Goal: Transaction & Acquisition: Purchase product/service

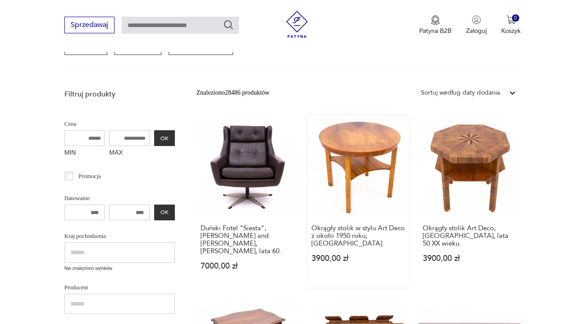
click at [368, 174] on link "Okrągły stolik w stylu Art Deco z około 1950 roku, [GEOGRAPHIC_DATA] 3900,00 zł" at bounding box center [359, 201] width 102 height 172
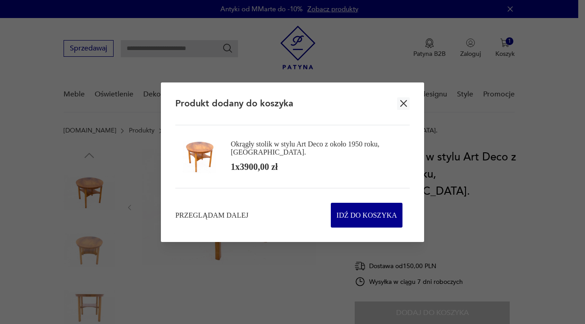
click at [404, 104] on icon "button" at bounding box center [404, 103] width 7 height 7
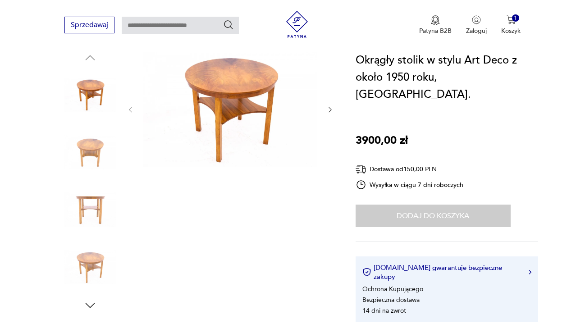
scroll to position [11, 0]
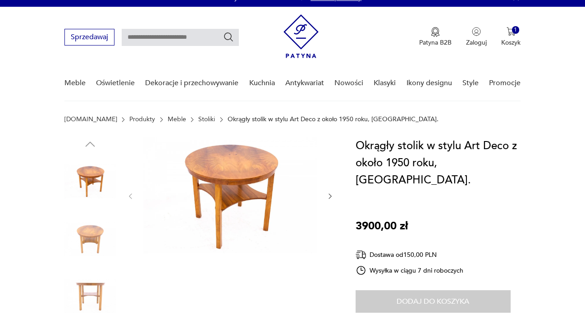
click at [99, 168] on img at bounding box center [89, 181] width 51 height 51
click at [93, 223] on img at bounding box center [89, 238] width 51 height 51
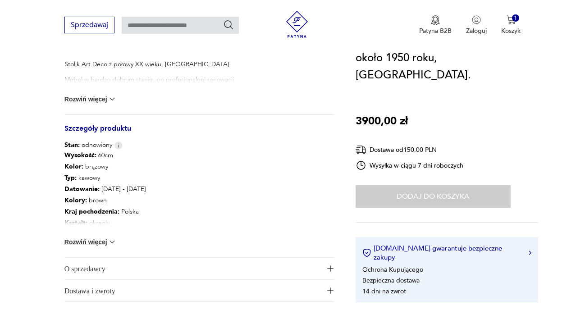
scroll to position [394, 0]
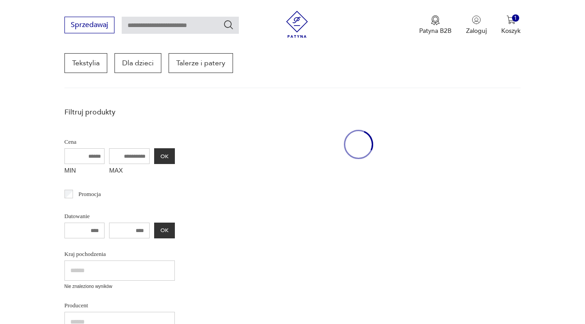
scroll to position [394, 0]
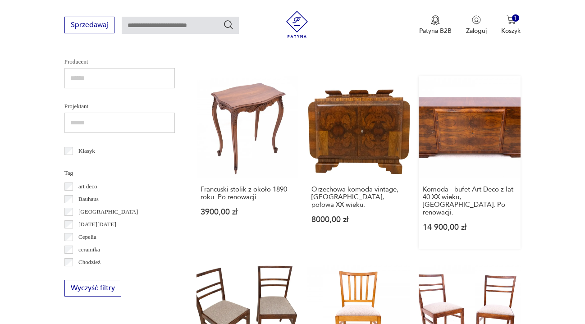
click at [466, 124] on link "Komoda - bufet Art Deco z lat 40 XX wieku, [GEOGRAPHIC_DATA]. Po renowacji. 14 …" at bounding box center [470, 162] width 102 height 172
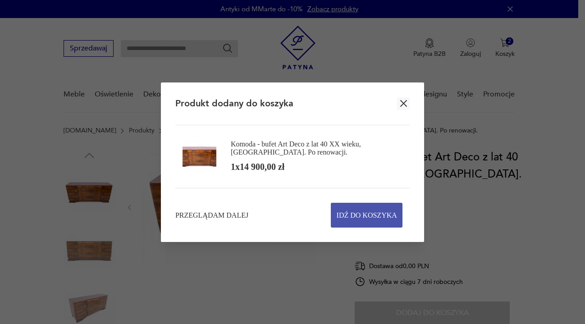
click at [388, 219] on span "Idź do koszyka" at bounding box center [367, 215] width 60 height 24
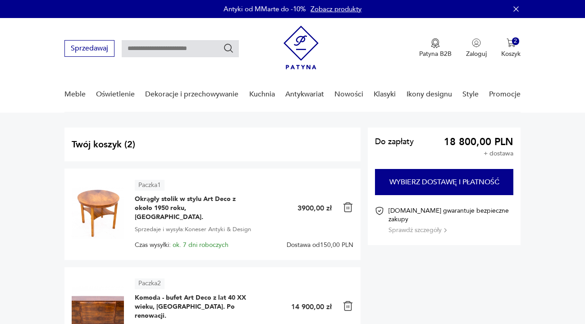
click at [350, 202] on img at bounding box center [348, 207] width 11 height 11
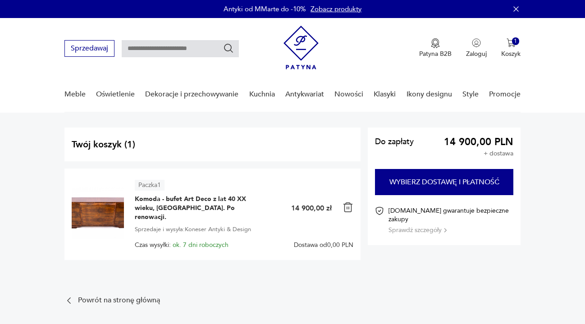
click at [349, 202] on img at bounding box center [348, 207] width 11 height 11
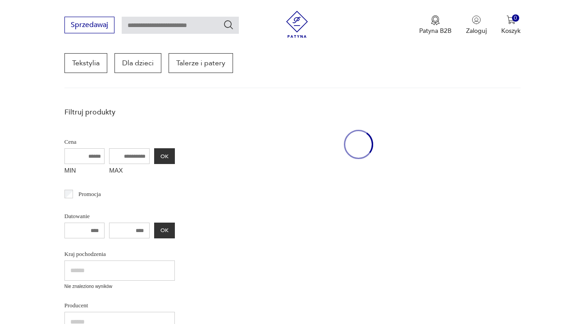
scroll to position [673, 0]
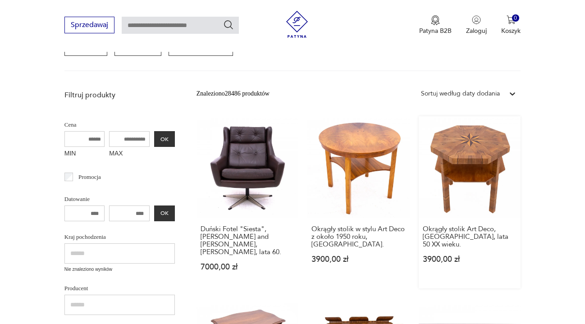
click at [454, 182] on link "Okrągły stolik Art Deco, [GEOGRAPHIC_DATA], lata 50 XX wieku. 3900,00 zł" at bounding box center [470, 202] width 102 height 172
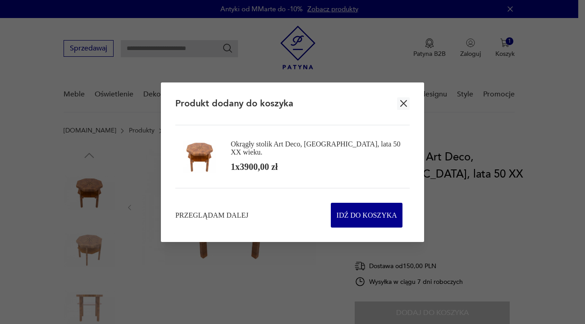
click at [405, 102] on icon "button" at bounding box center [404, 103] width 7 height 7
